Goal: Leave review/rating: Leave review/rating

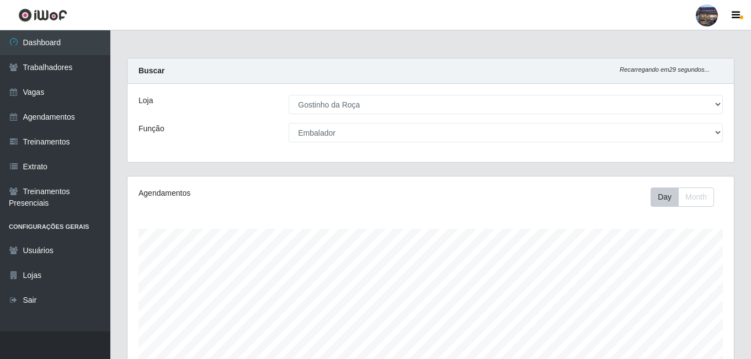
select select "303"
select select "1"
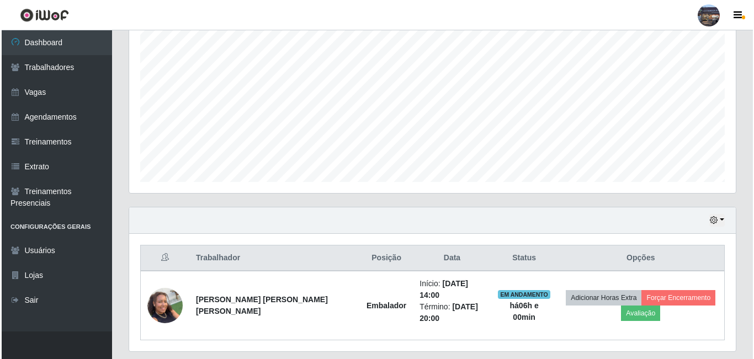
scroll to position [232, 0]
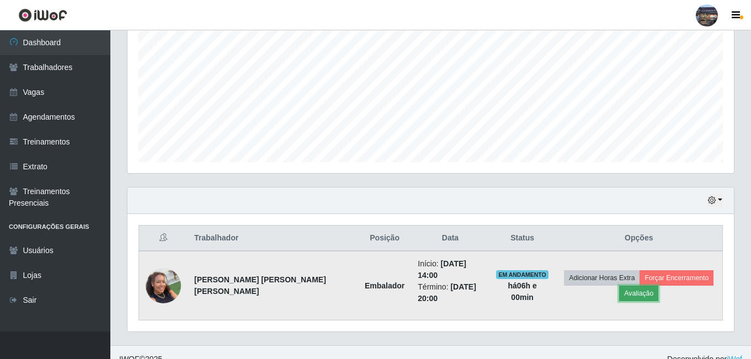
click at [627, 287] on button "Avaliação" at bounding box center [638, 293] width 39 height 15
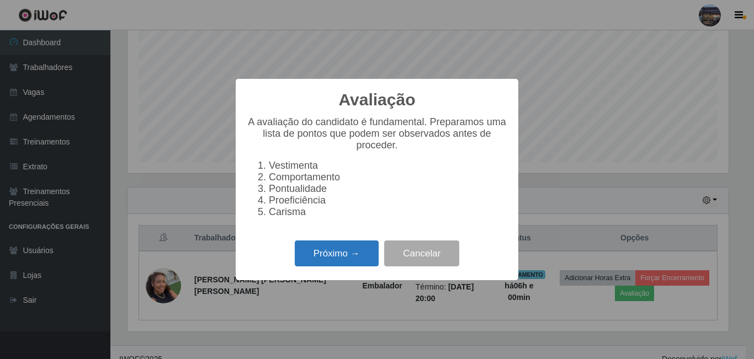
click at [333, 255] on button "Próximo →" at bounding box center [337, 254] width 84 height 26
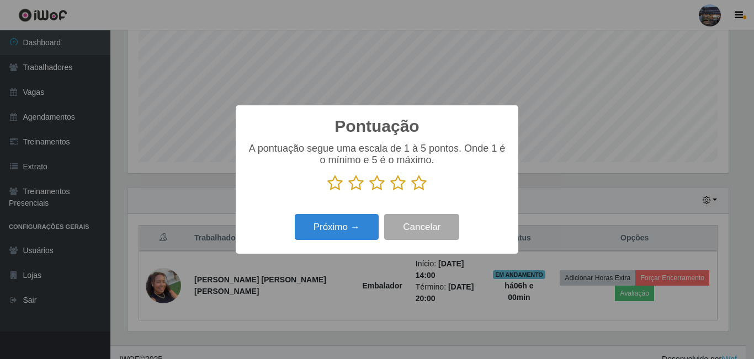
scroll to position [551412, 551041]
click at [420, 183] on icon at bounding box center [418, 183] width 15 height 17
click at [411, 191] on input "radio" at bounding box center [411, 191] width 0 height 0
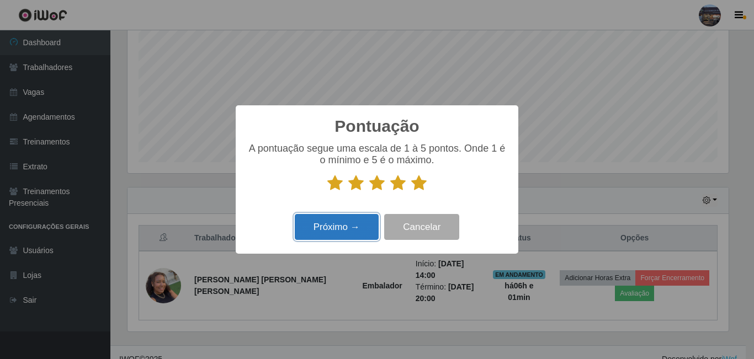
click at [332, 225] on button "Próximo →" at bounding box center [337, 227] width 84 height 26
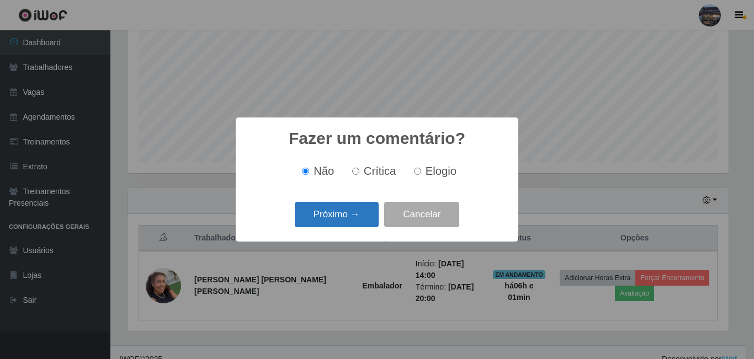
click at [341, 217] on button "Próximo →" at bounding box center [337, 215] width 84 height 26
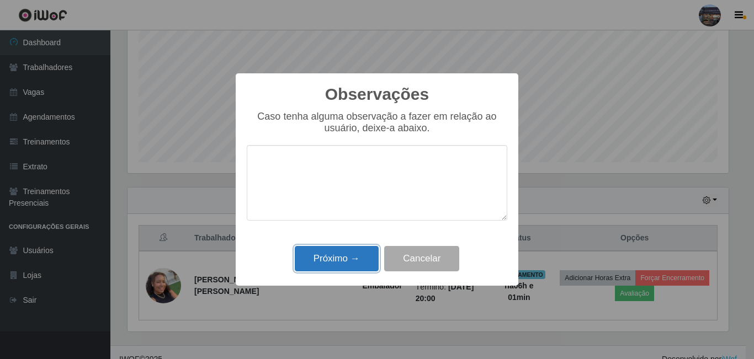
click at [331, 257] on button "Próximo →" at bounding box center [337, 259] width 84 height 26
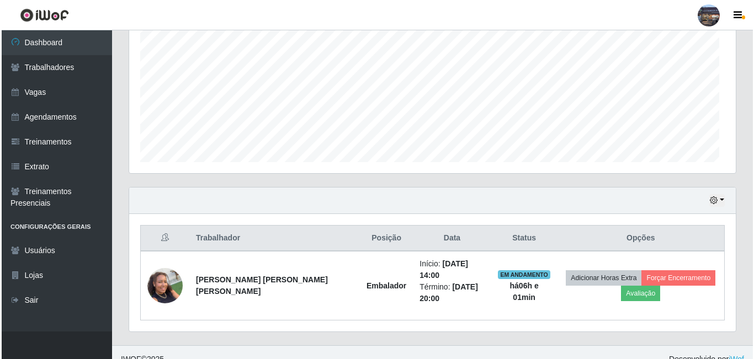
scroll to position [229, 606]
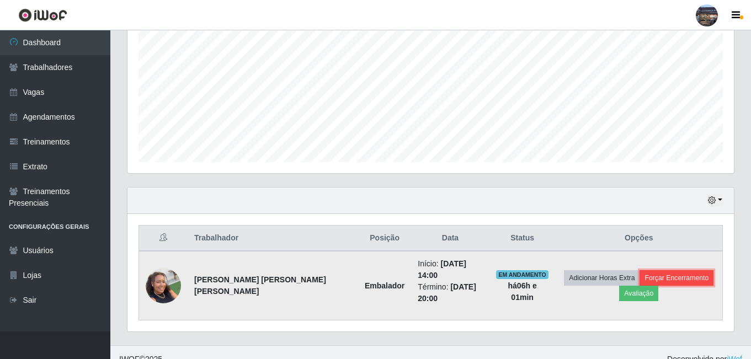
click at [660, 270] on button "Forçar Encerramento" at bounding box center [676, 277] width 74 height 15
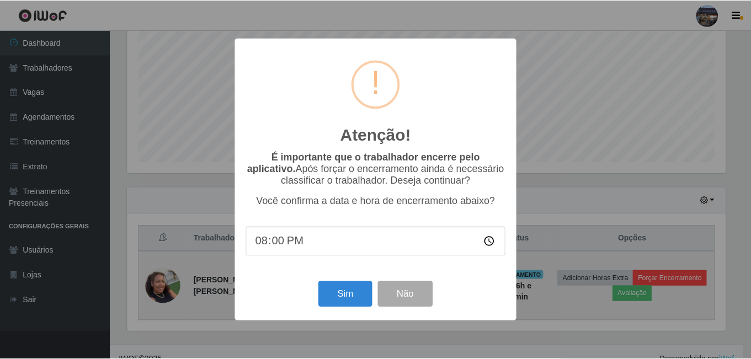
scroll to position [229, 601]
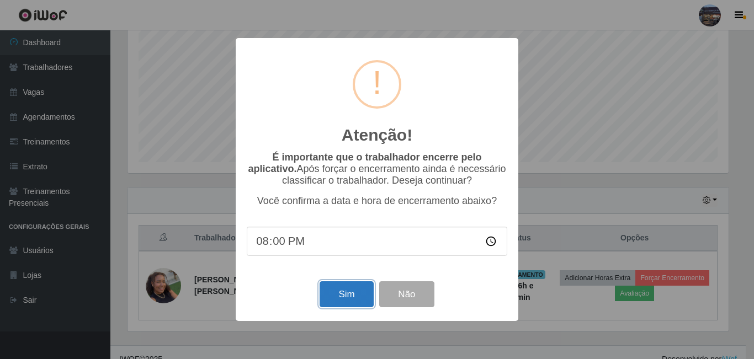
click at [350, 296] on button "Sim" at bounding box center [346, 294] width 54 height 26
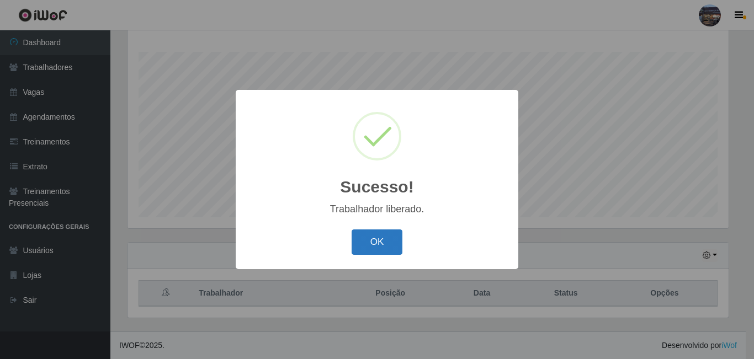
click at [392, 247] on button "OK" at bounding box center [376, 242] width 51 height 26
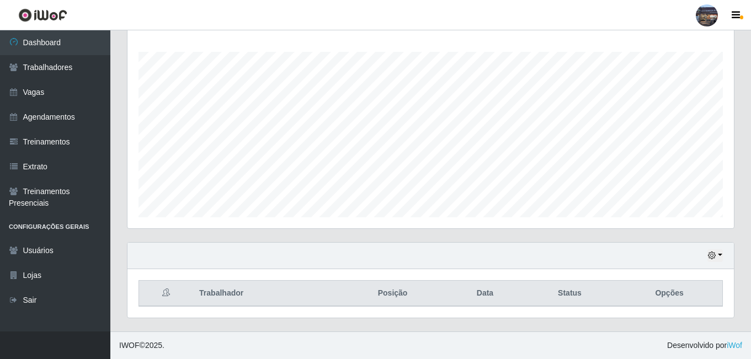
scroll to position [0, 0]
